Goal: Answer question/provide support: Answer question/provide support

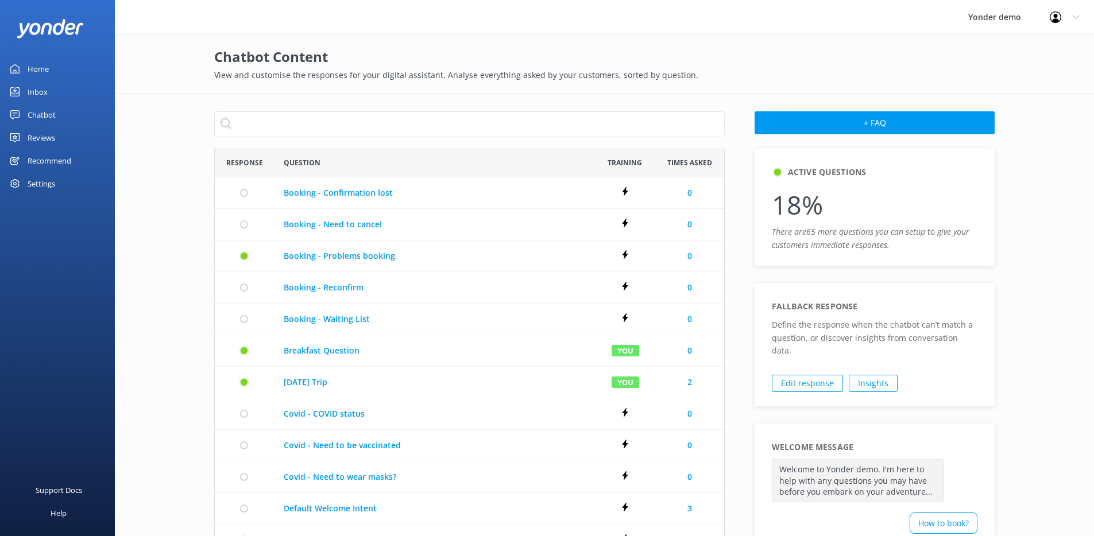
scroll to position [652, 503]
click at [47, 145] on div "Reviews" at bounding box center [42, 137] width 28 height 23
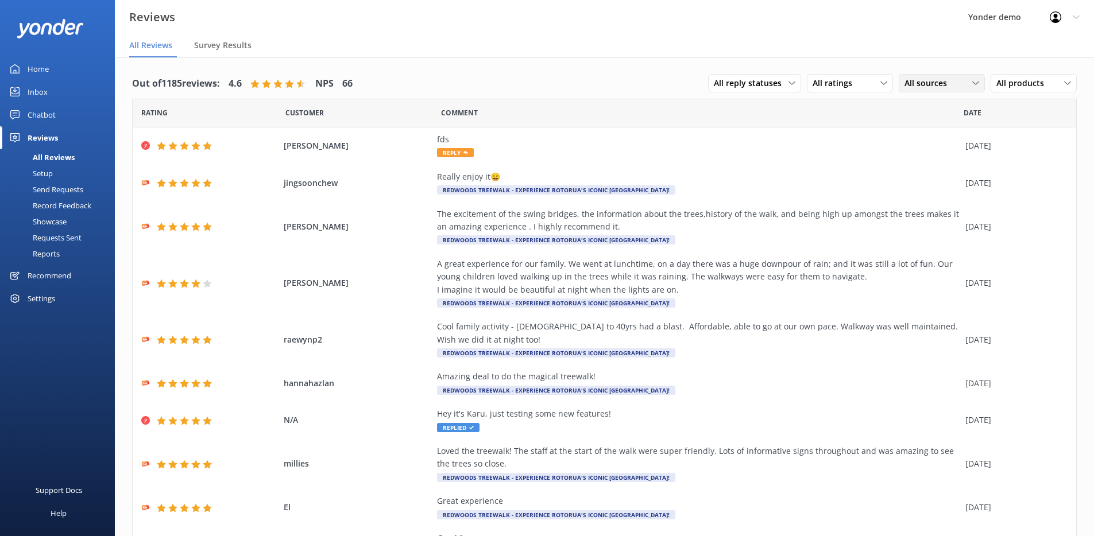
click at [902, 84] on div "All sources" at bounding box center [942, 83] width 80 height 13
click at [926, 250] on div "Google reviews" at bounding box center [948, 246] width 67 height 11
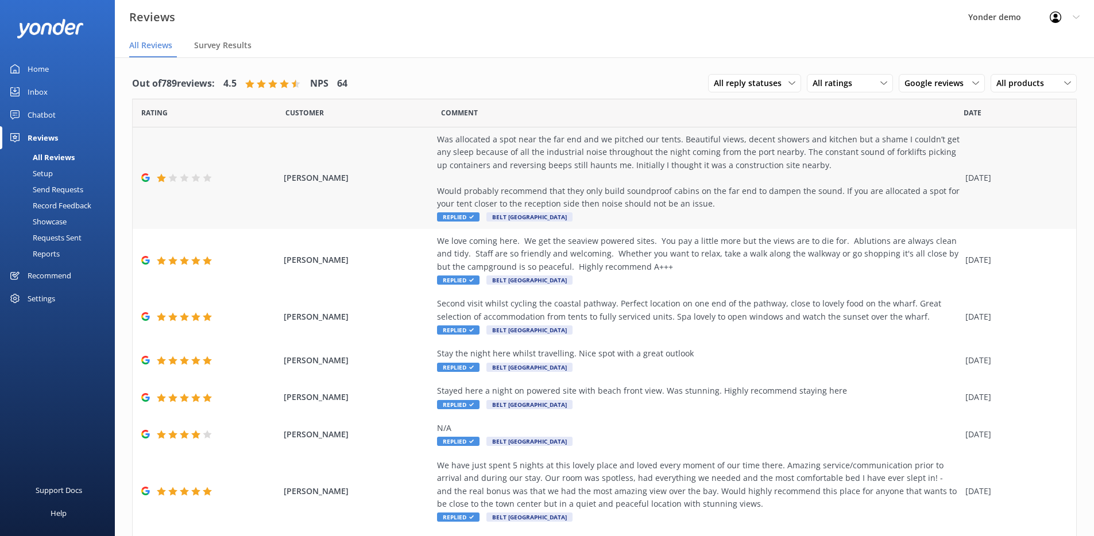
click at [512, 156] on div "Was allocated a spot near the far end and we pitched our tents. Beautiful views…" at bounding box center [698, 171] width 523 height 77
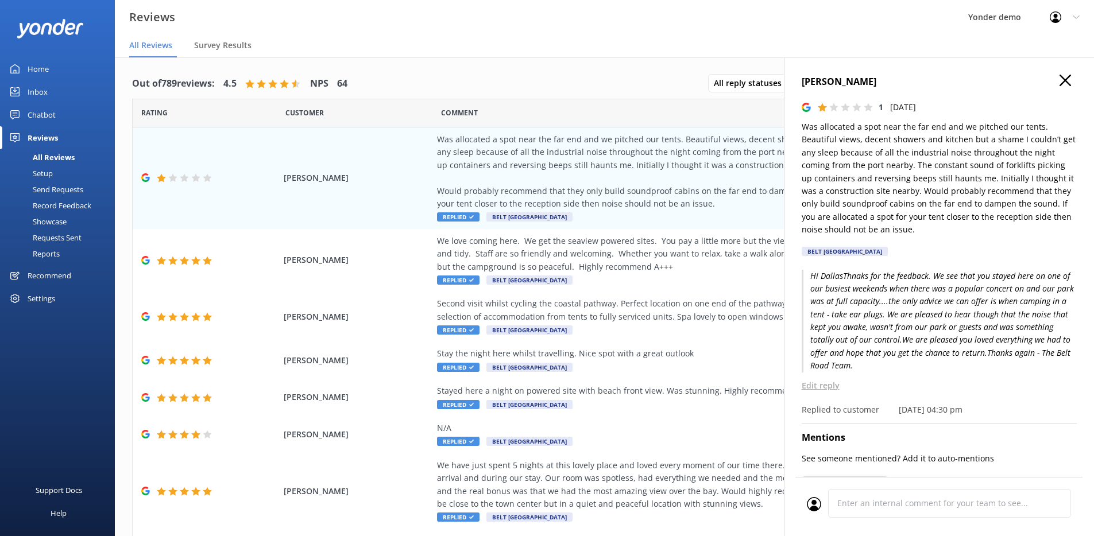
click at [812, 386] on p "Edit reply" at bounding box center [939, 386] width 275 height 13
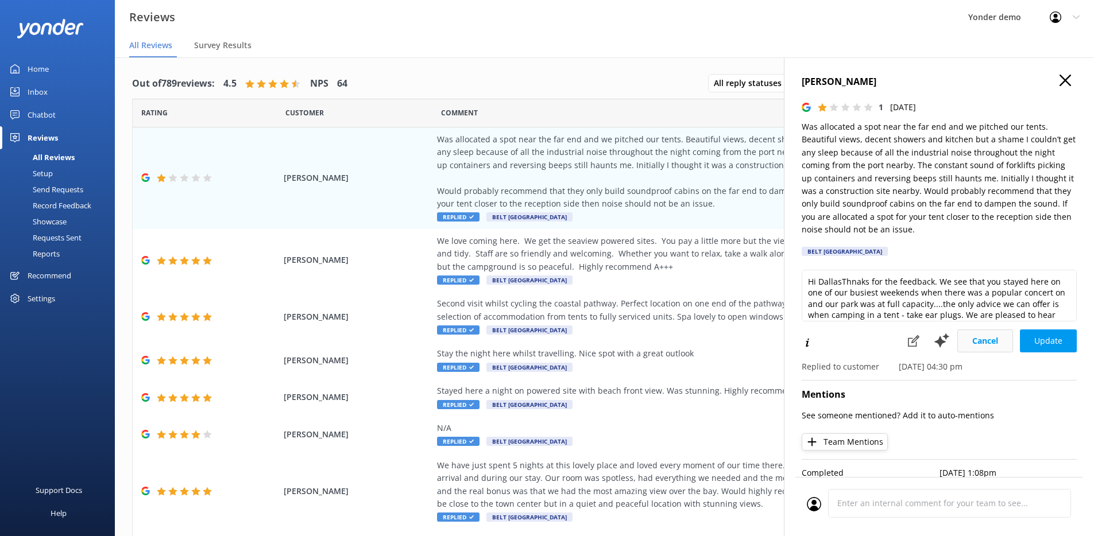
click at [963, 341] on button "Cancel" at bounding box center [985, 341] width 56 height 23
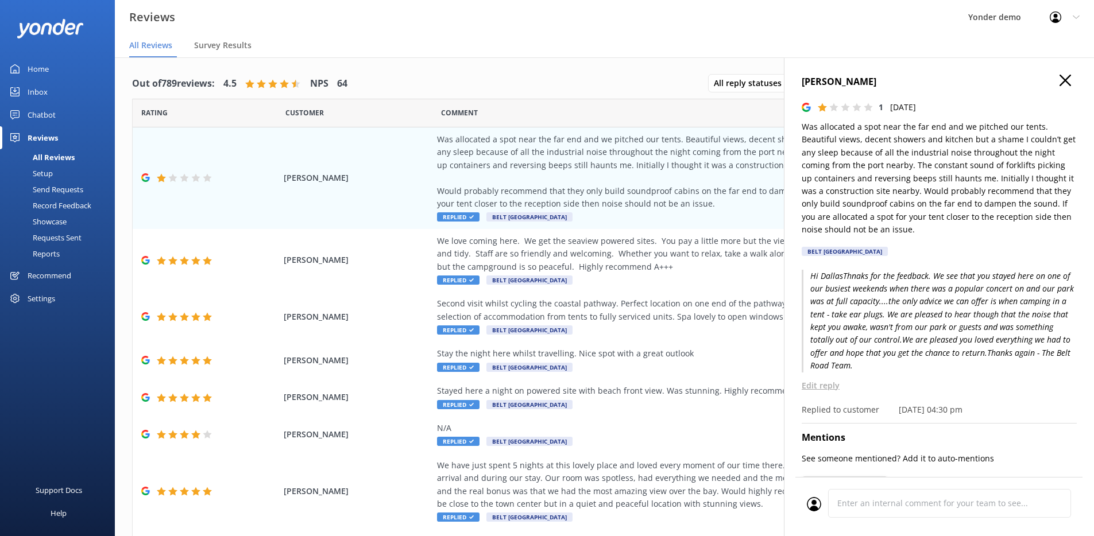
click at [1060, 82] on use at bounding box center [1065, 80] width 11 height 11
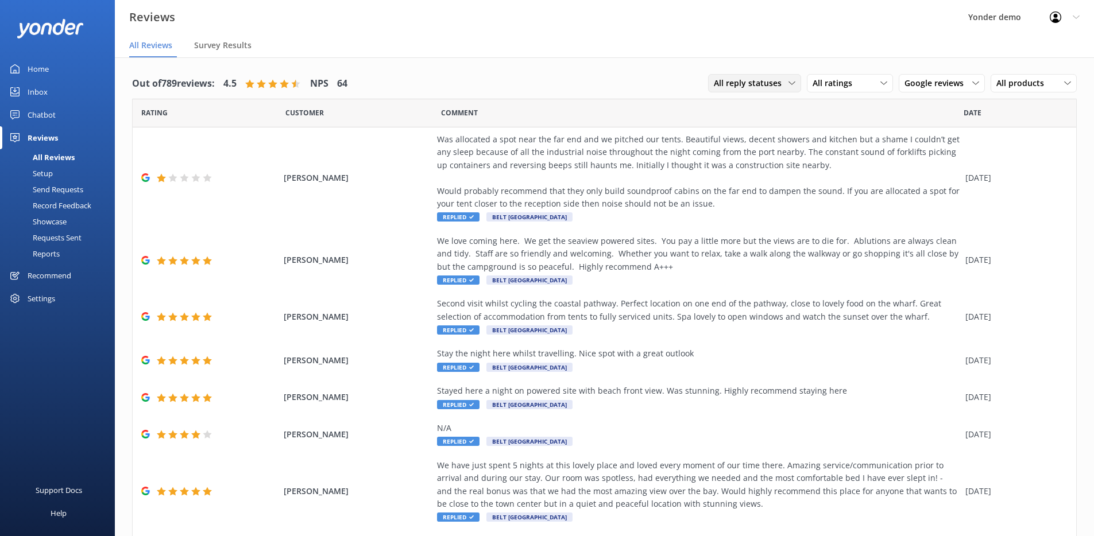
click at [762, 87] on span "All reply statuses" at bounding box center [751, 83] width 75 height 13
click at [752, 123] on link "Needs a reply" at bounding box center [760, 130] width 102 height 23
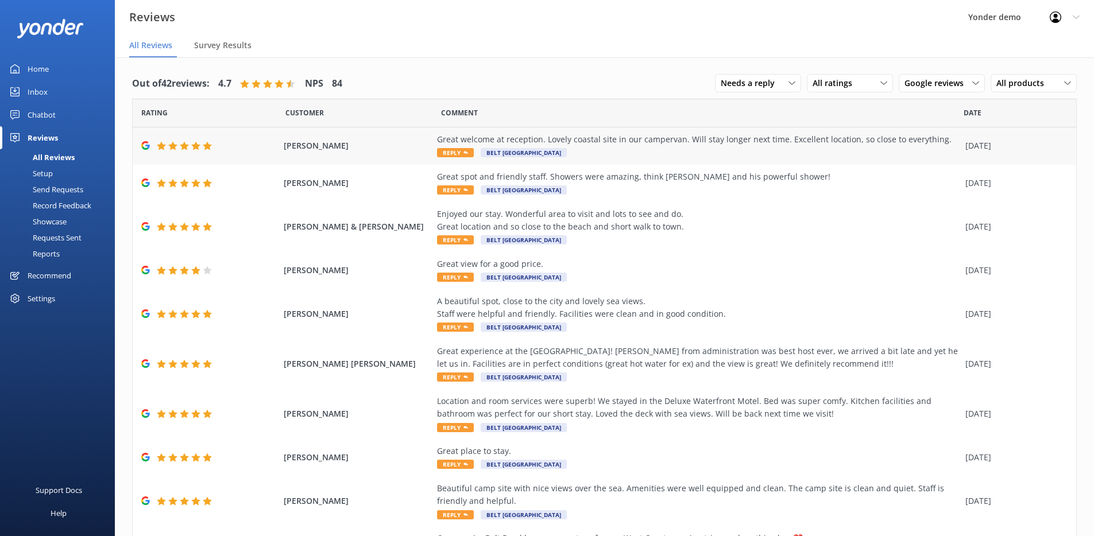
click at [654, 156] on div "Great welcome at reception. Lovely coastal site in our campervan. Will stay lon…" at bounding box center [698, 146] width 523 height 26
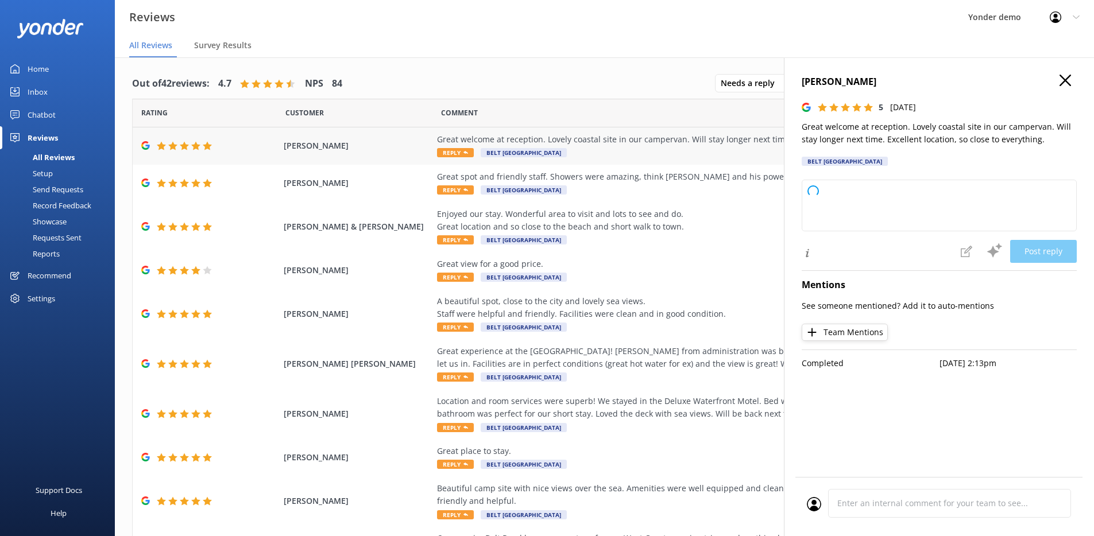
type textarea "Thank you so much for your wonderful review! We’re delighted you enjoyed your s…"
